Goal: Task Accomplishment & Management: Complete application form

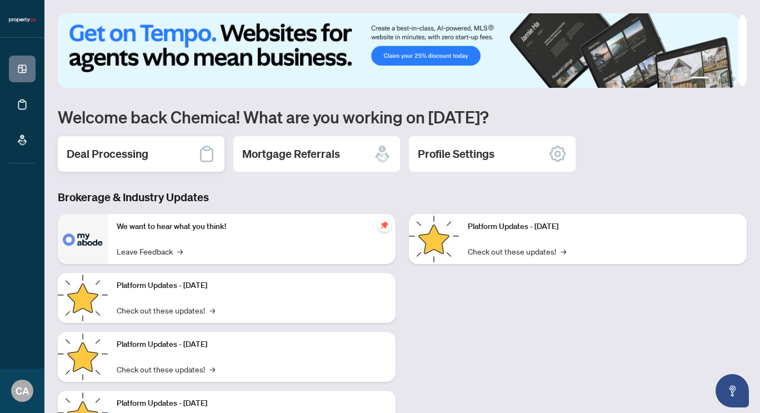
click at [140, 145] on div "Deal Processing" at bounding box center [141, 154] width 167 height 36
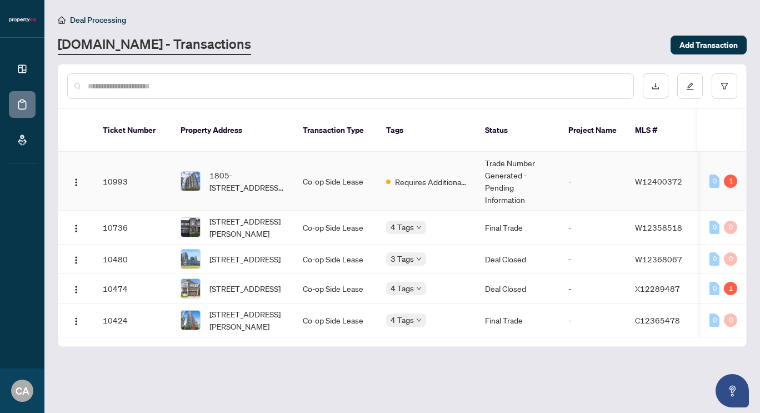
click at [664, 176] on span "W12400372" at bounding box center [658, 181] width 47 height 10
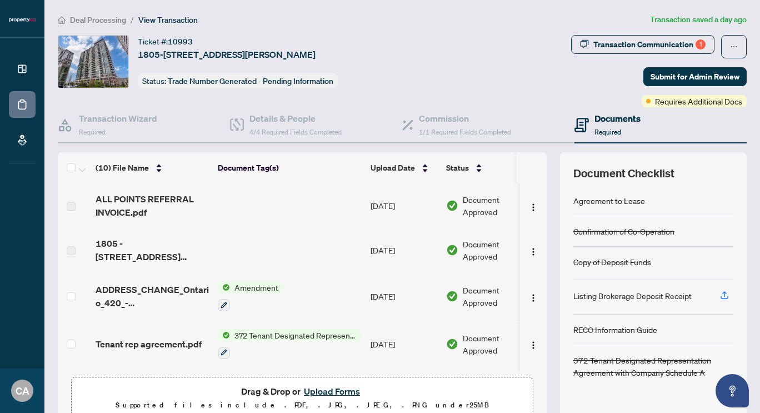
scroll to position [52, 0]
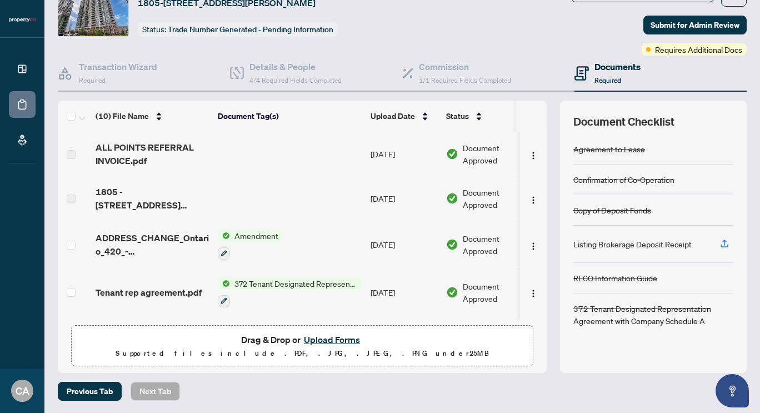
click at [343, 337] on button "Upload Forms" at bounding box center [331, 339] width 63 height 14
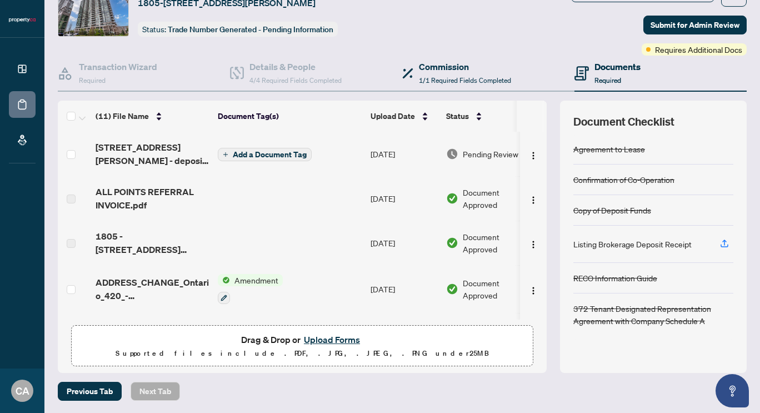
scroll to position [0, 0]
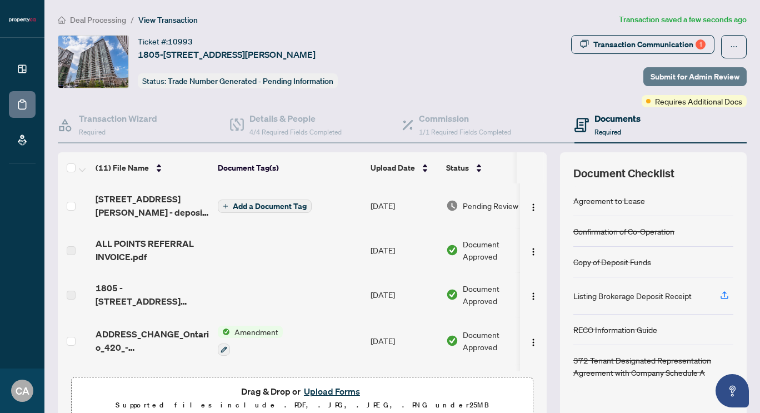
click at [674, 77] on span "Submit for Admin Review" at bounding box center [694, 77] width 89 height 18
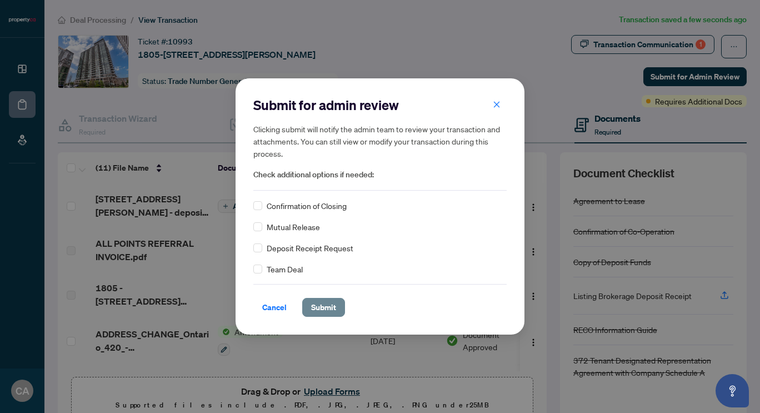
click at [324, 303] on span "Submit" at bounding box center [323, 307] width 25 height 18
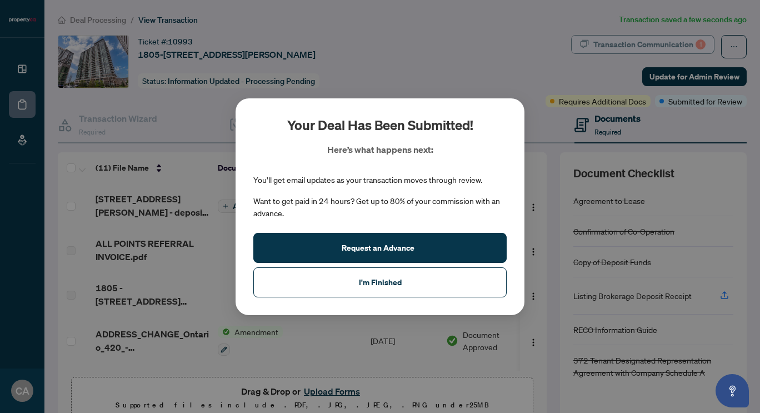
click at [662, 46] on div "Your deal has been submitted! Here’s what happens next: You’ll get email update…" at bounding box center [380, 206] width 760 height 413
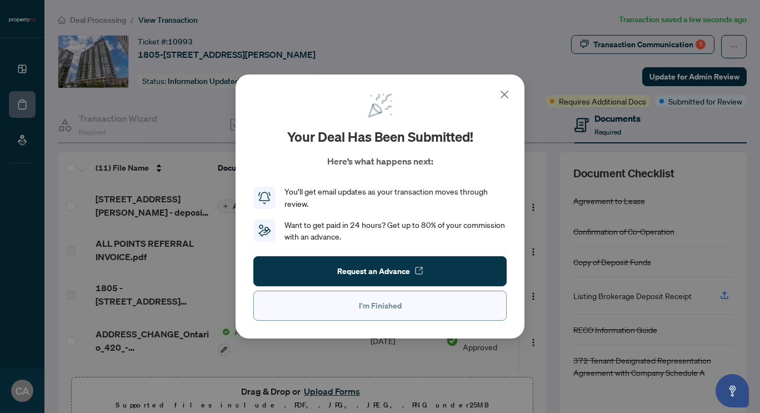
click at [463, 308] on button "I'm Finished" at bounding box center [379, 305] width 253 height 30
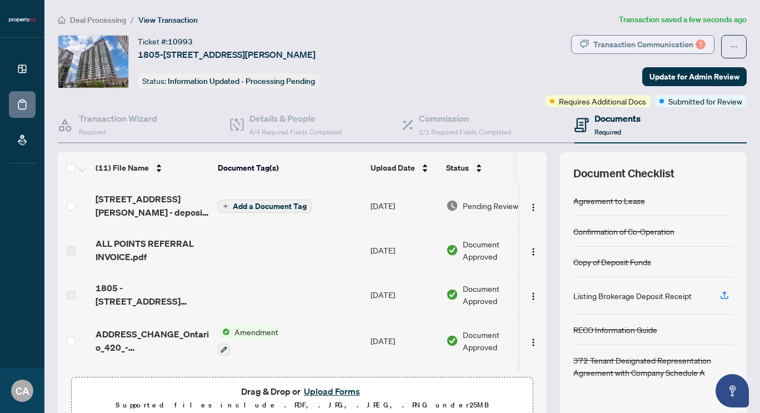
click at [664, 42] on div "Transaction Communication 1" at bounding box center [649, 45] width 112 height 18
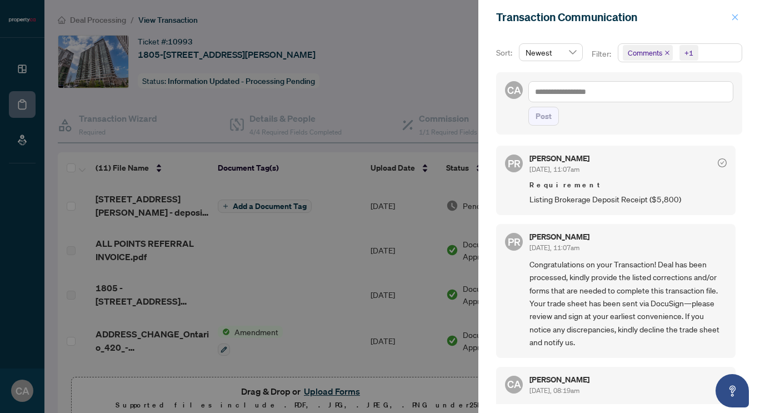
click at [739, 14] on button "button" at bounding box center [734, 17] width 14 height 13
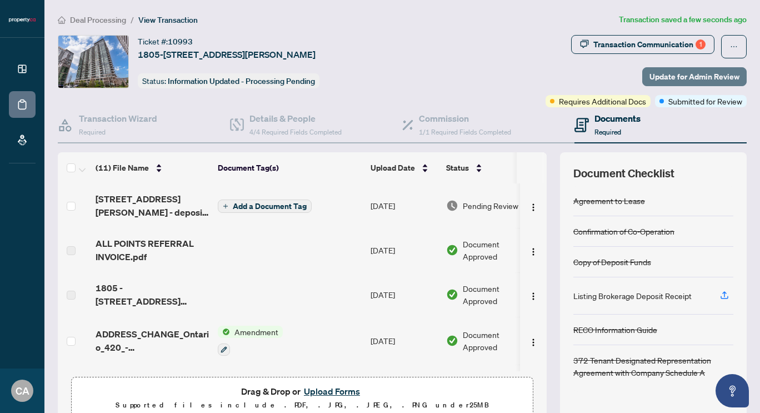
click at [666, 76] on span "Update for Admin Review" at bounding box center [694, 77] width 90 height 18
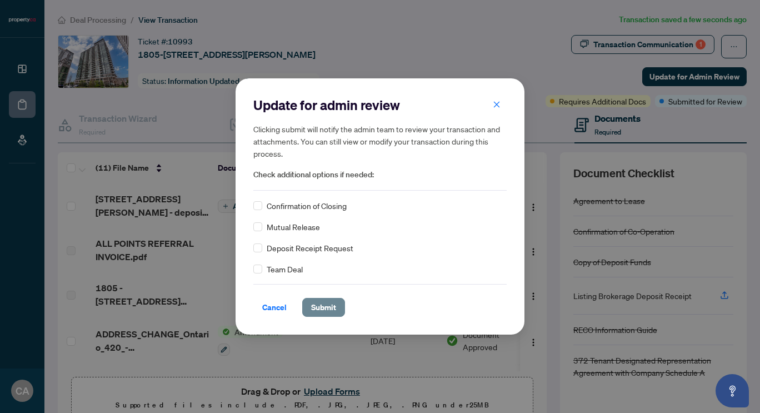
click at [320, 315] on span "Submit" at bounding box center [323, 307] width 25 height 18
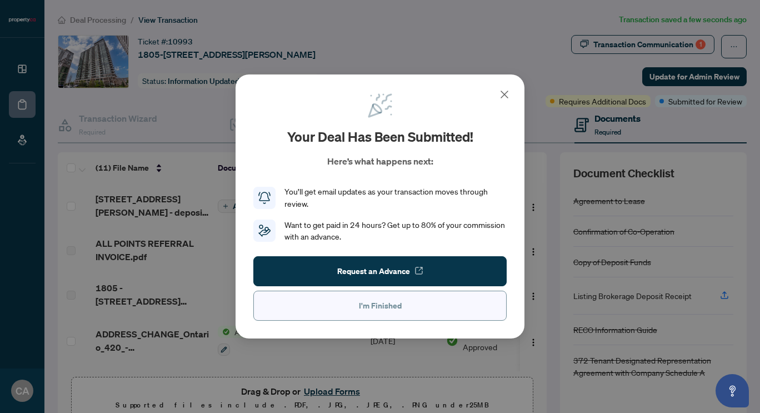
click at [386, 313] on span "I'm Finished" at bounding box center [380, 306] width 43 height 18
